Goal: Task Accomplishment & Management: Use online tool/utility

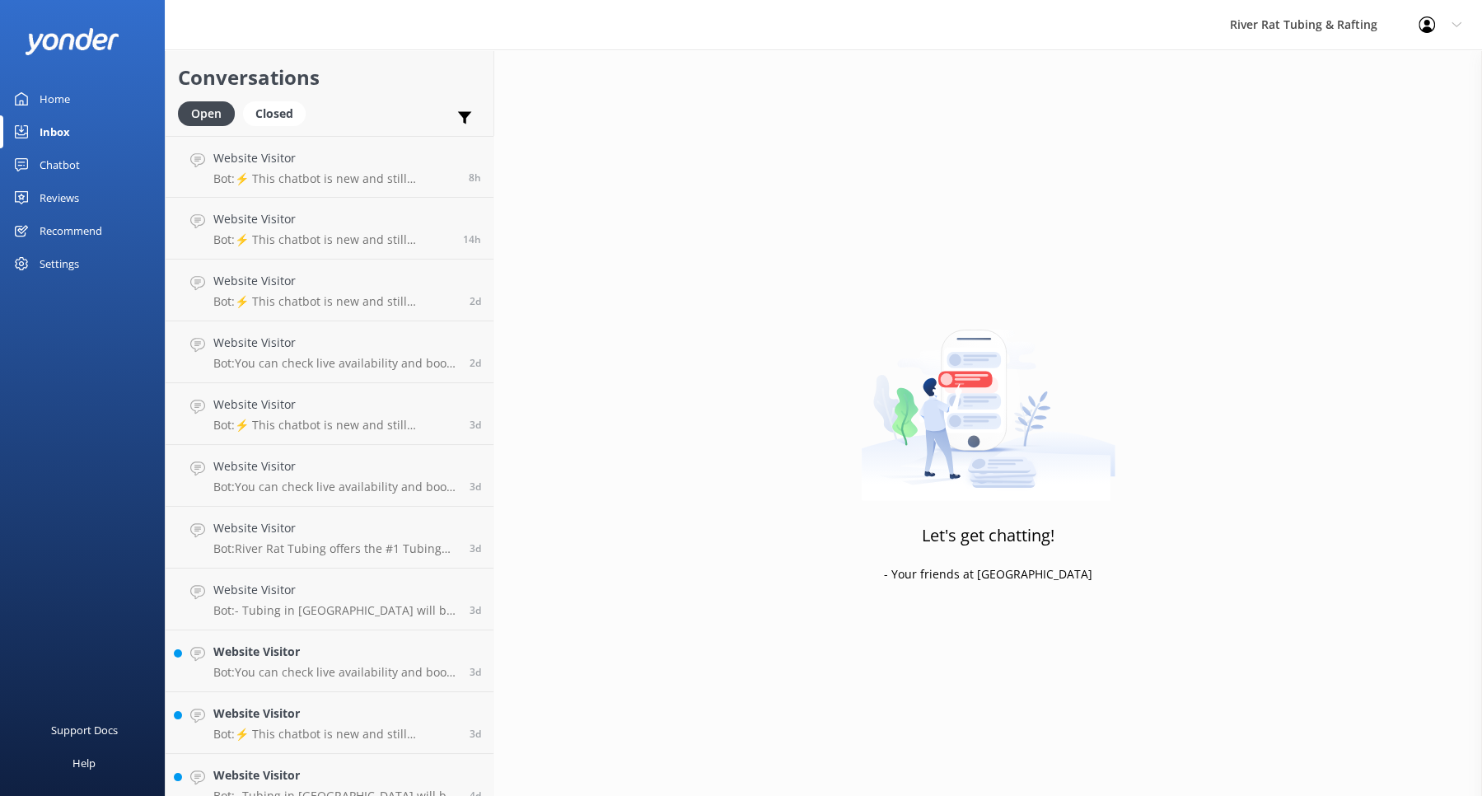
click at [54, 167] on div "Chatbot" at bounding box center [60, 164] width 40 height 33
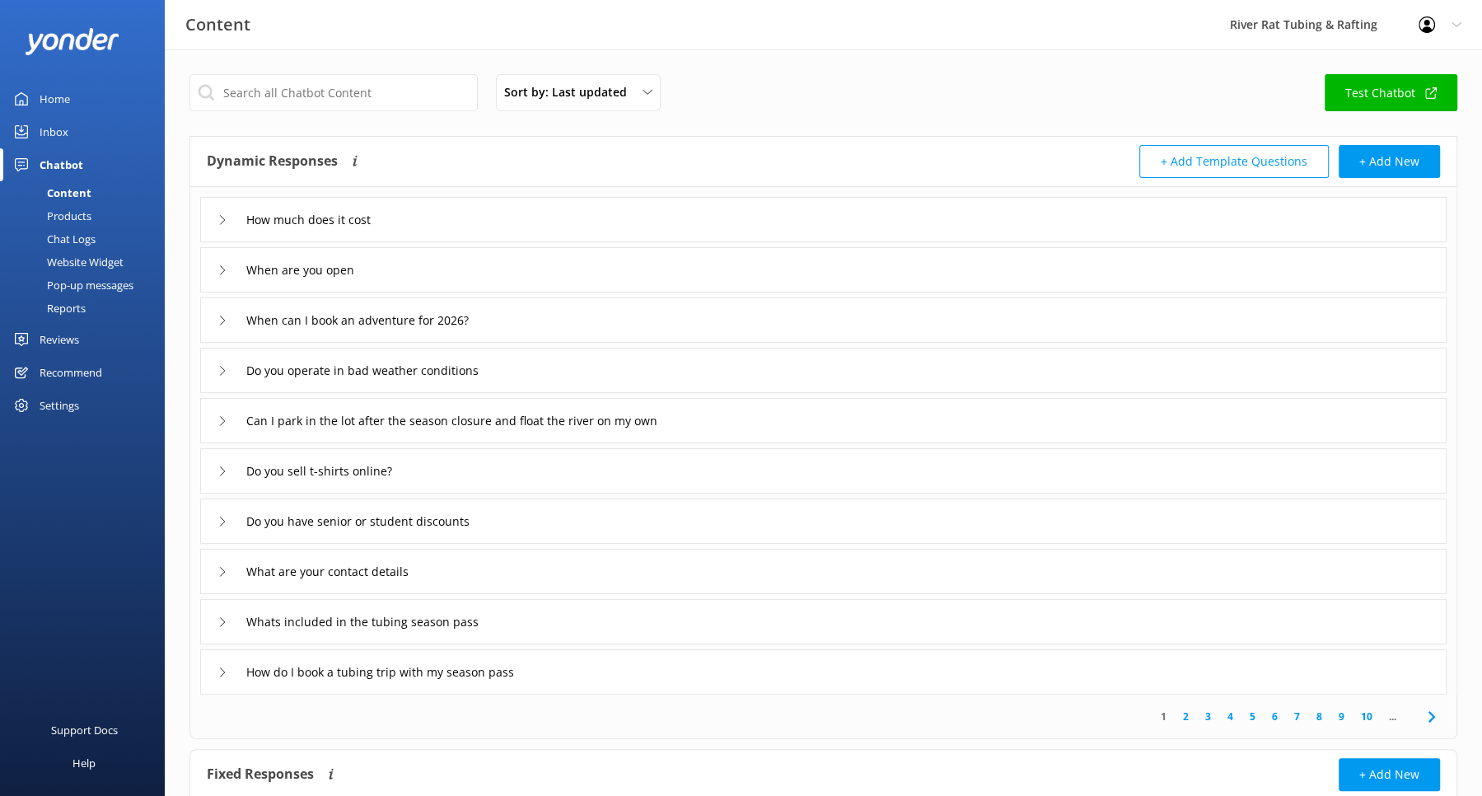
click at [63, 308] on div "Reports" at bounding box center [48, 308] width 76 height 23
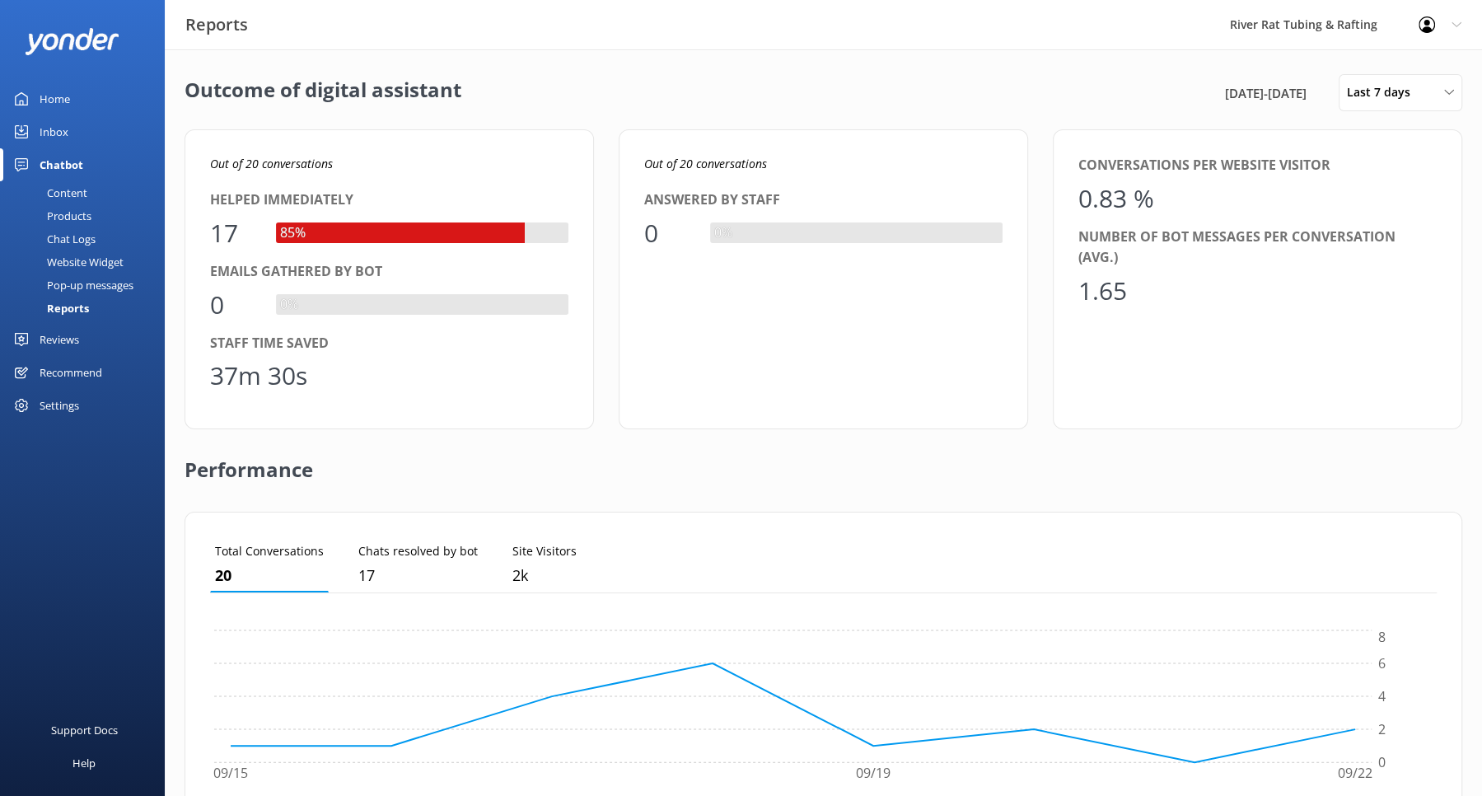
click at [1250, 96] on span "[DATE] - [DATE]" at bounding box center [1266, 93] width 82 height 20
click at [1382, 98] on span "Last 7 days" at bounding box center [1383, 92] width 73 height 18
click at [1373, 301] on div "Custom" at bounding box center [1366, 298] width 37 height 16
click at [1268, 105] on div "[DATE] - [DATE]" at bounding box center [1271, 92] width 116 height 37
click at [1280, 87] on span "[DATE] - [DATE]" at bounding box center [1262, 93] width 82 height 20
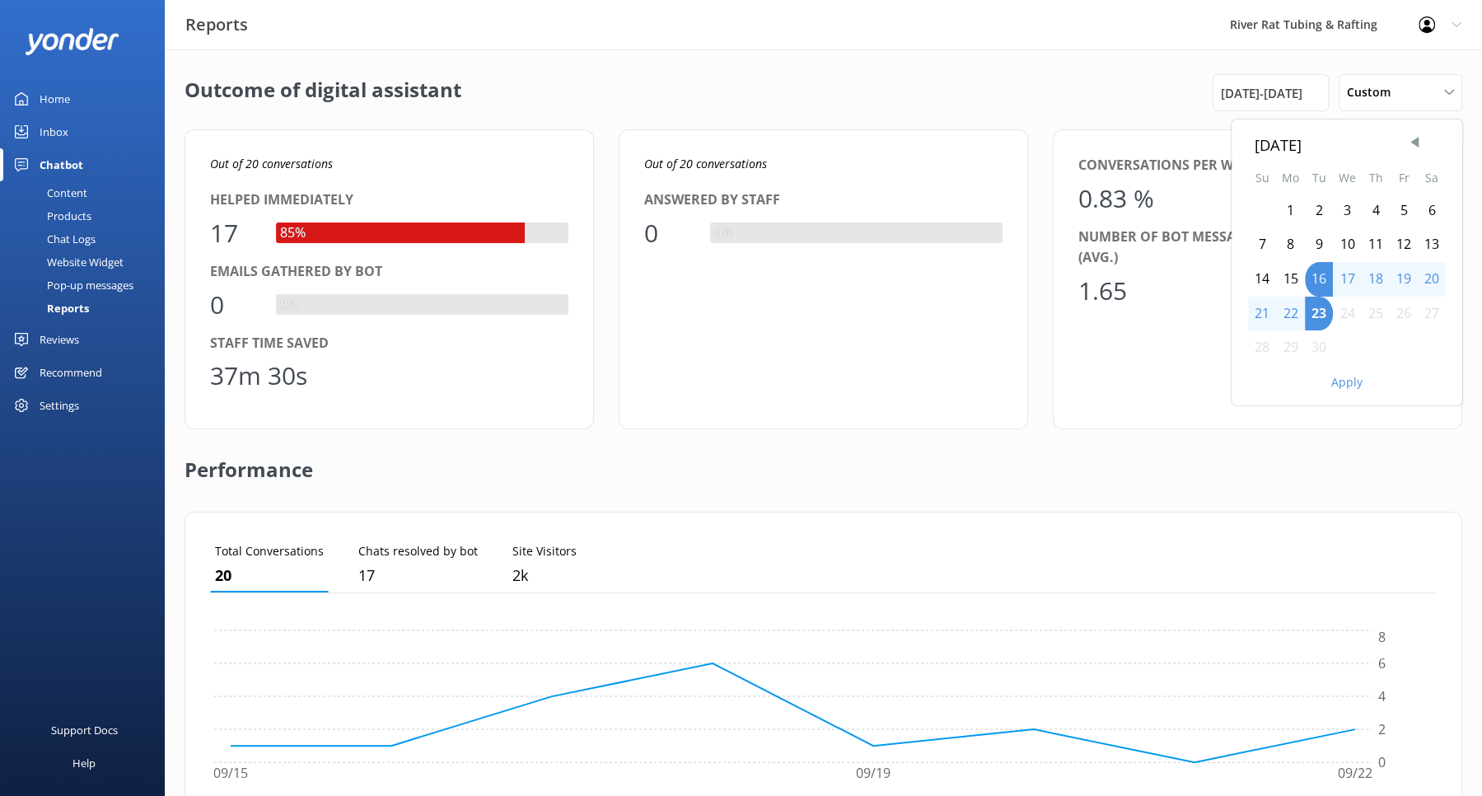
click at [1319, 208] on div "2" at bounding box center [1319, 211] width 28 height 35
click at [1262, 244] on div "7" at bounding box center [1262, 244] width 28 height 35
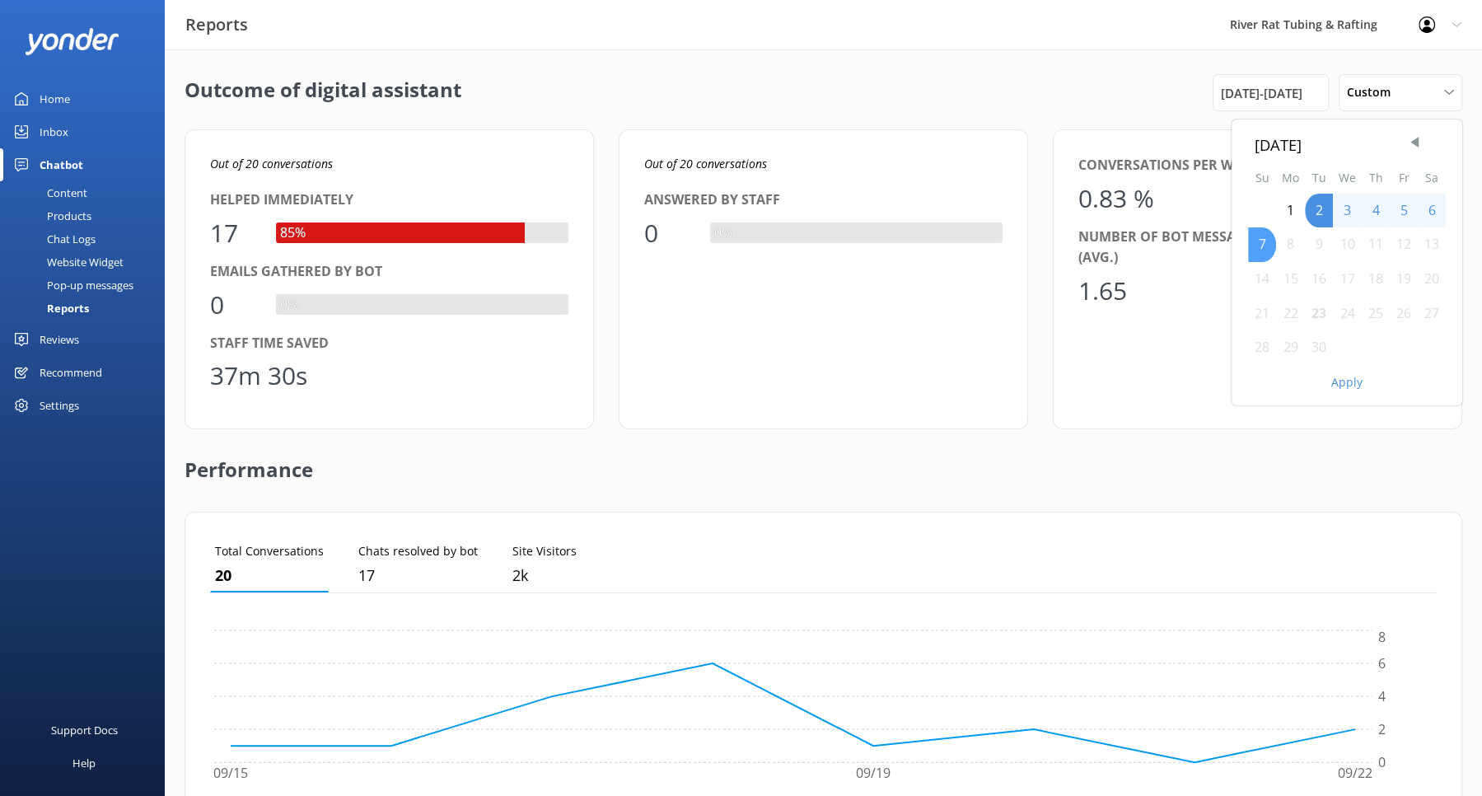
click at [1261, 244] on div "7" at bounding box center [1262, 244] width 28 height 35
click at [1316, 311] on div "23" at bounding box center [1319, 314] width 28 height 35
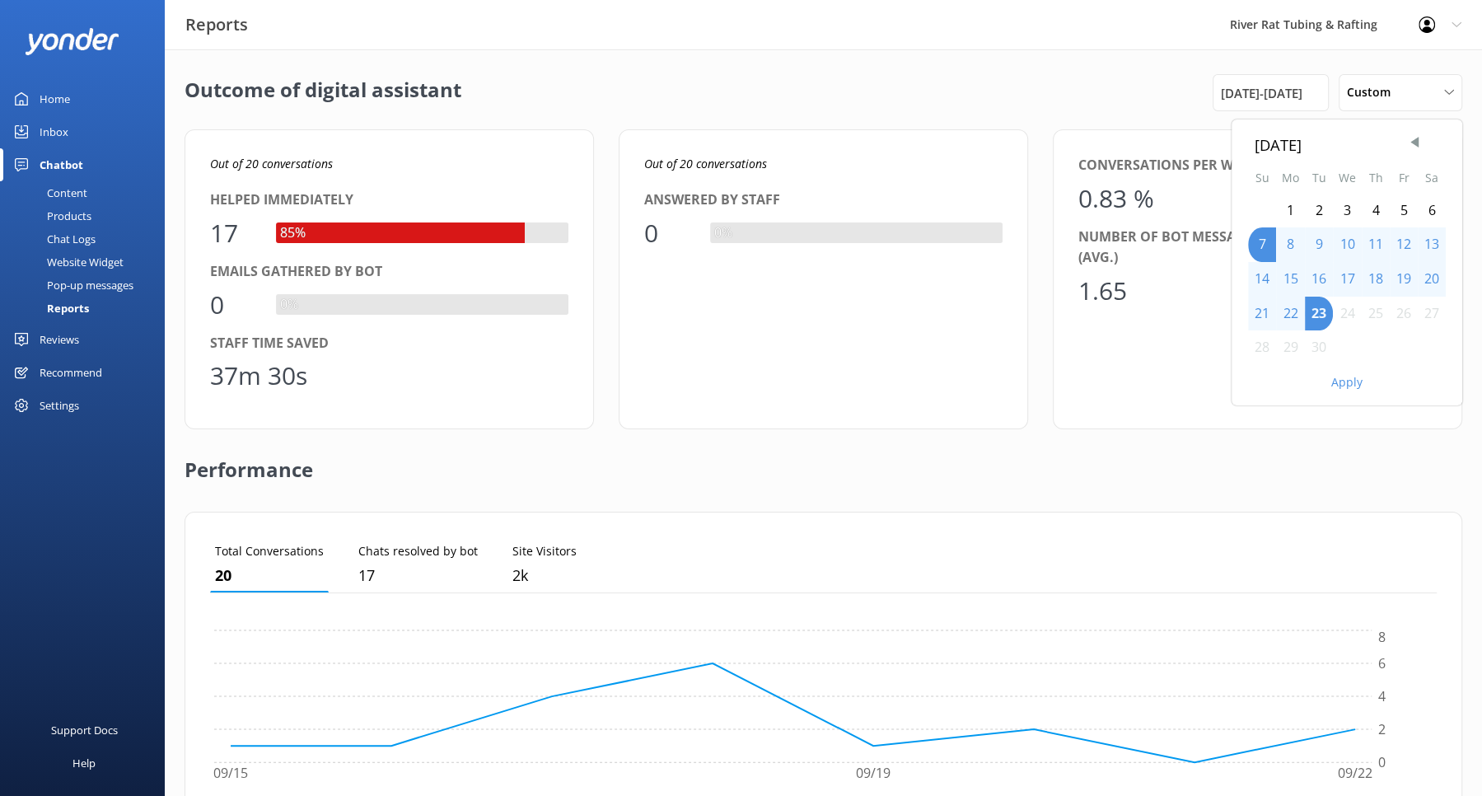
click at [1344, 381] on button "Apply" at bounding box center [1346, 383] width 31 height 12
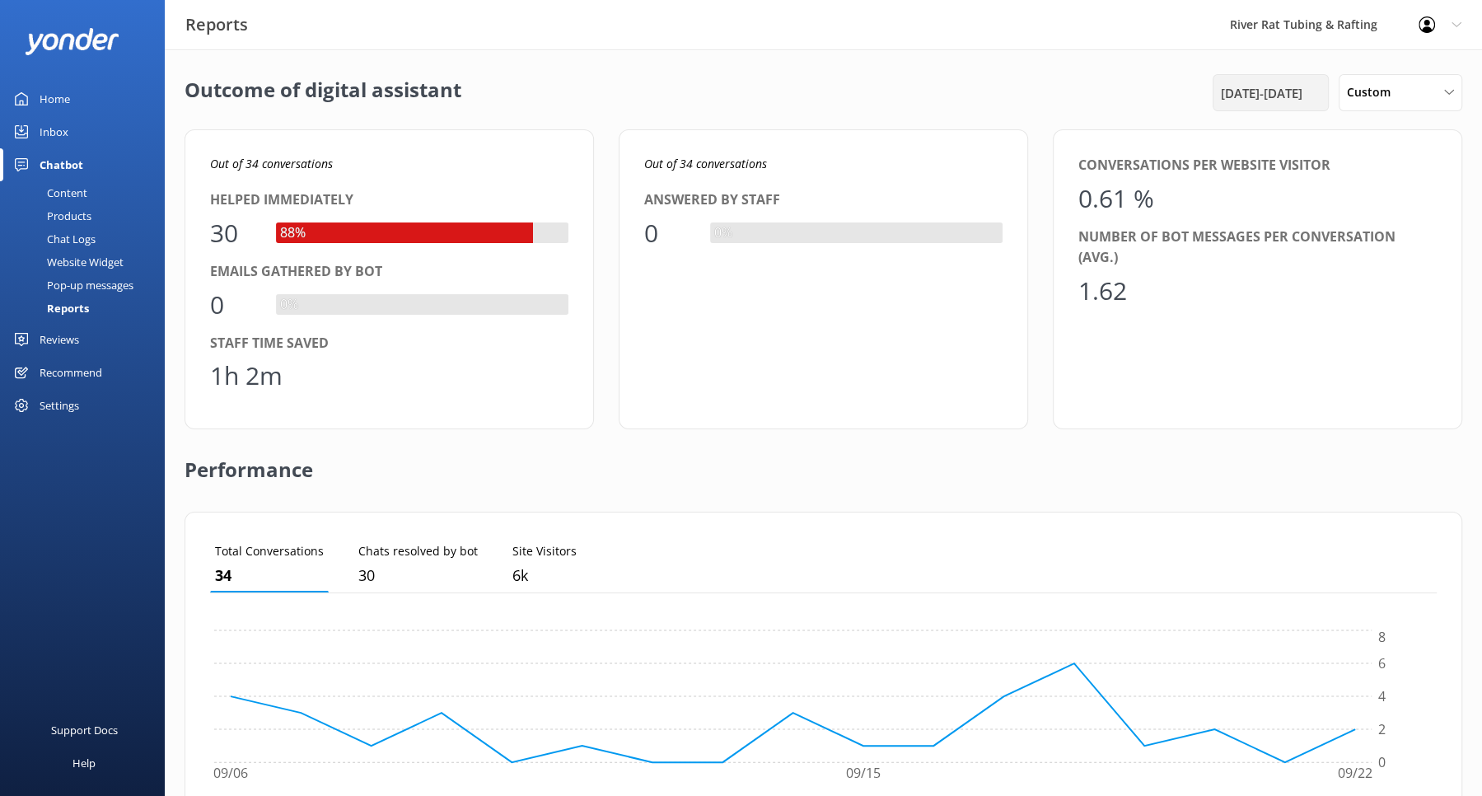
click at [1275, 89] on span "[DATE] - [DATE]" at bounding box center [1262, 93] width 82 height 20
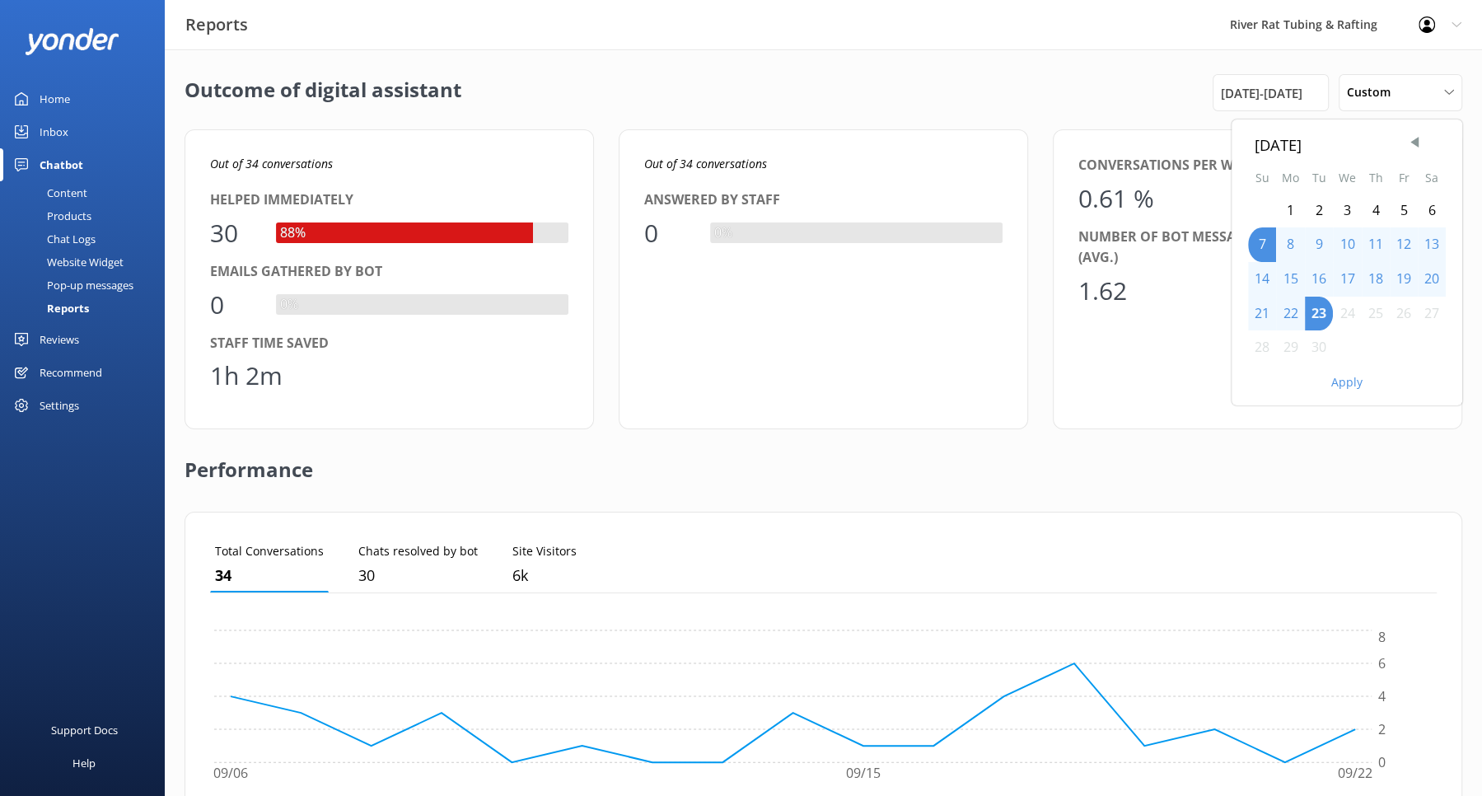
click at [1317, 212] on div "2" at bounding box center [1319, 211] width 28 height 35
click at [1345, 377] on button "Apply" at bounding box center [1346, 383] width 31 height 12
